Goal: Navigation & Orientation: Find specific page/section

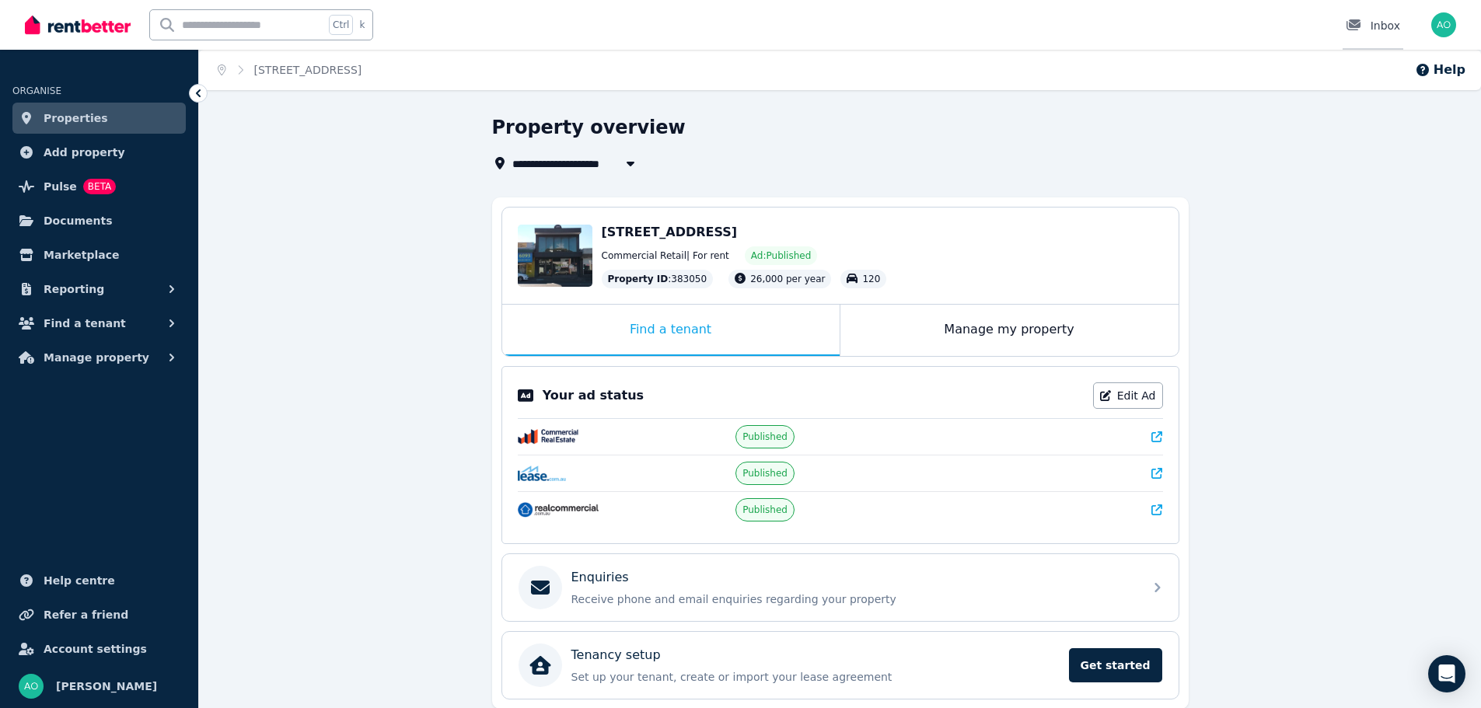
click at [1384, 28] on div "Inbox" at bounding box center [1373, 26] width 54 height 16
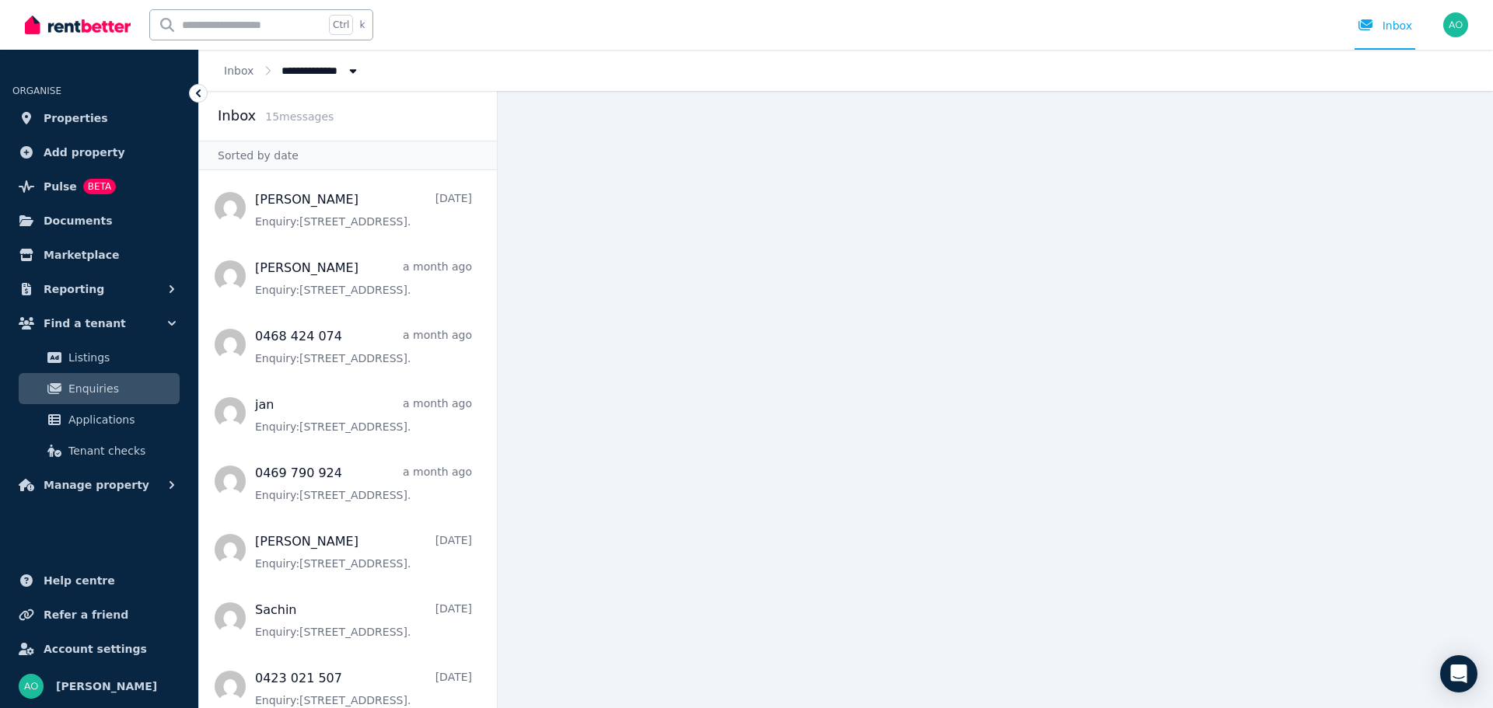
drag, startPoint x: 1457, startPoint y: 0, endPoint x: 1107, endPoint y: 215, distance: 410.8
click at [1107, 249] on main at bounding box center [995, 399] width 995 height 617
